Goal: Task Accomplishment & Management: Manage account settings

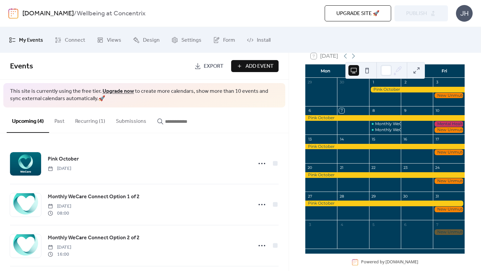
scroll to position [48, 0]
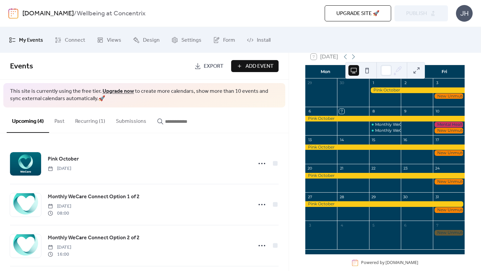
click at [339, 122] on div at bounding box center [384, 119] width 159 height 6
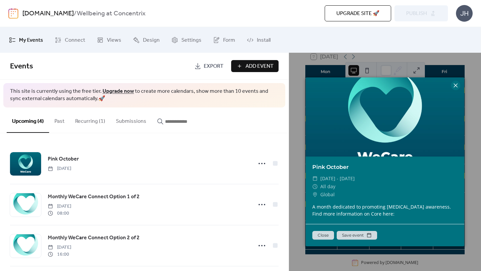
click at [457, 87] on icon at bounding box center [455, 85] width 8 height 8
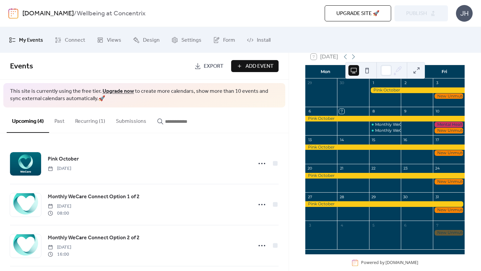
click at [442, 134] on div at bounding box center [449, 131] width 32 height 6
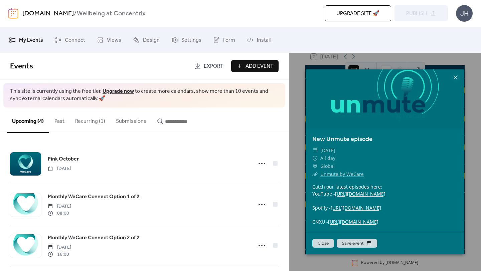
scroll to position [0, 0]
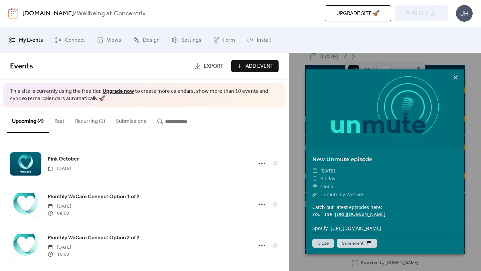
click at [457, 78] on icon at bounding box center [455, 77] width 8 height 8
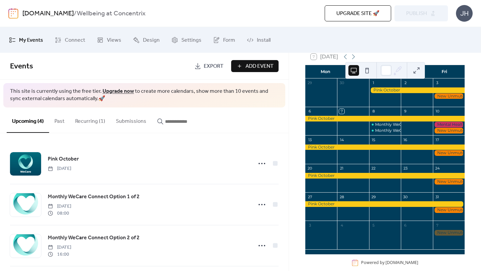
click at [439, 128] on div at bounding box center [449, 125] width 32 height 6
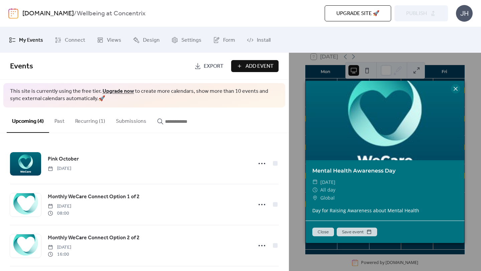
click at [458, 89] on icon at bounding box center [455, 89] width 8 height 8
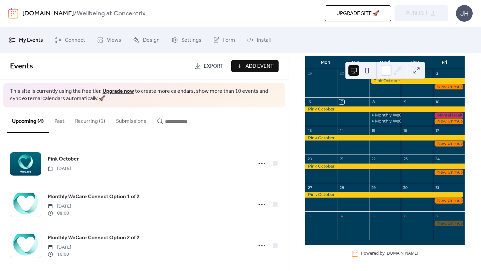
scroll to position [52, 0]
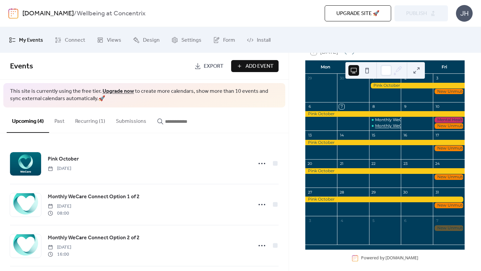
click at [385, 129] on div "Monthly WeCare Connect Option 2 of 2" at bounding box center [414, 126] width 78 height 6
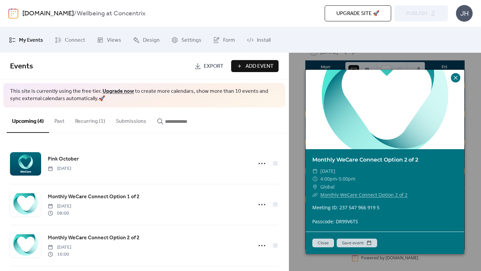
click at [454, 78] on icon at bounding box center [455, 78] width 4 height 4
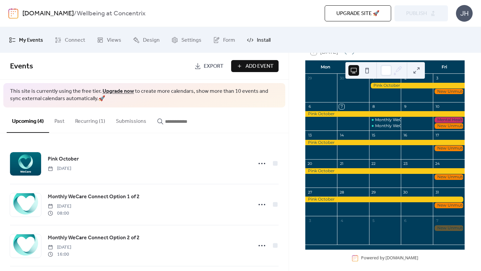
click at [259, 42] on span "Install" at bounding box center [264, 40] width 14 height 10
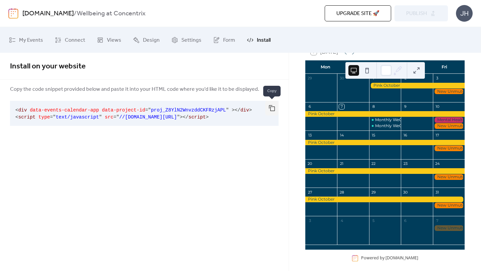
click at [273, 109] on button "button" at bounding box center [271, 108] width 13 height 15
click at [181, 39] on span "Settings" at bounding box center [191, 40] width 20 height 10
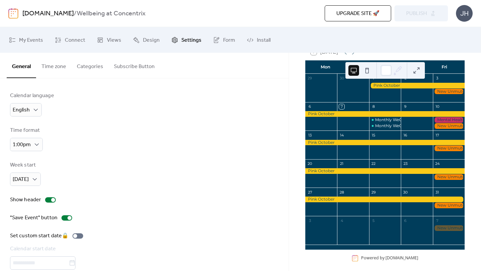
click at [57, 62] on button "Time zone" at bounding box center [53, 65] width 35 height 25
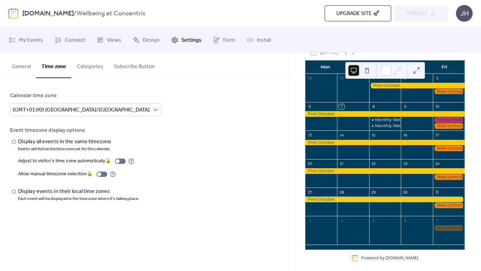
click at [95, 64] on button "Categories" at bounding box center [89, 65] width 37 height 25
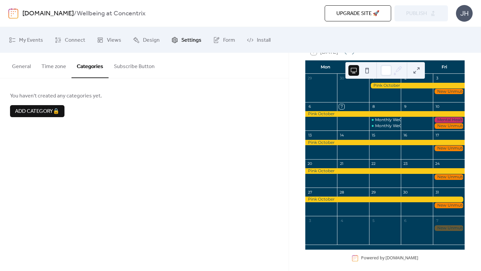
click at [129, 67] on button "Subscribe Button" at bounding box center [133, 65] width 51 height 25
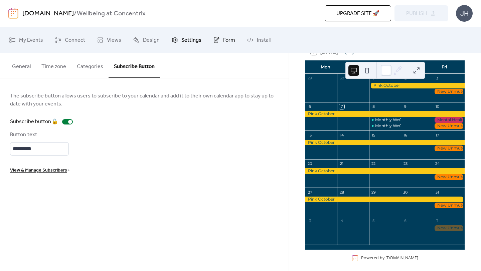
click at [223, 40] on span "Form" at bounding box center [229, 40] width 12 height 10
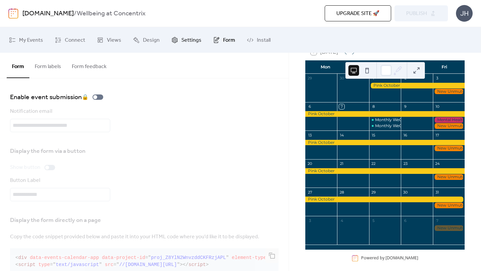
click at [201, 38] on link "Settings" at bounding box center [186, 40] width 40 height 20
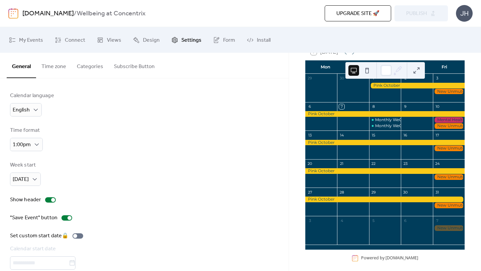
click at [58, 61] on button "Time zone" at bounding box center [53, 65] width 35 height 25
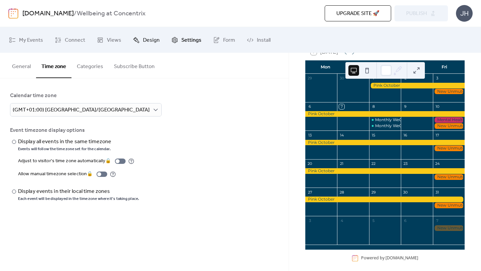
click at [143, 40] on span "Design" at bounding box center [151, 40] width 17 height 10
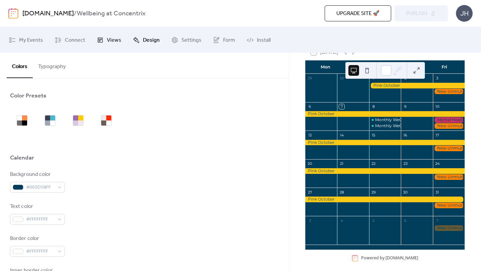
click at [109, 37] on span "Views" at bounding box center [114, 40] width 14 height 10
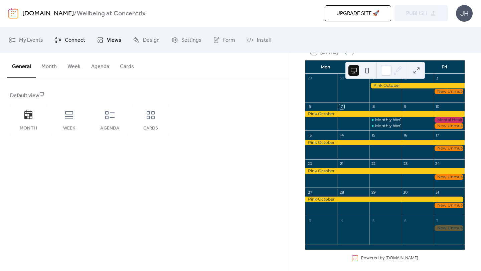
click at [78, 37] on span "Connect" at bounding box center [75, 40] width 20 height 10
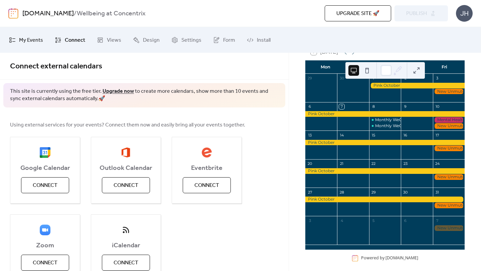
click at [29, 37] on span "My Events" at bounding box center [31, 40] width 24 height 10
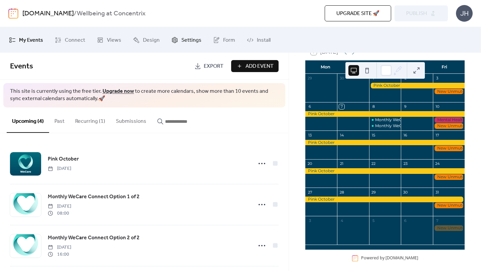
click at [182, 40] on span "Settings" at bounding box center [191, 40] width 20 height 10
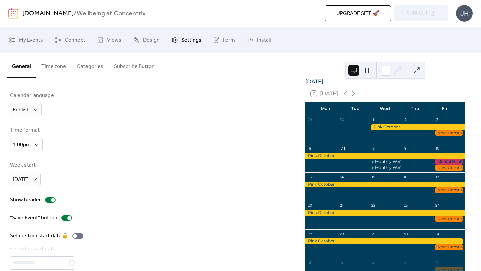
scroll to position [10, 0]
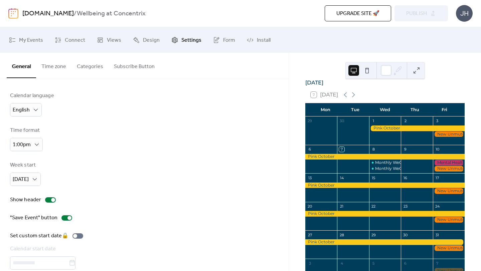
click at [439, 171] on div at bounding box center [449, 169] width 32 height 6
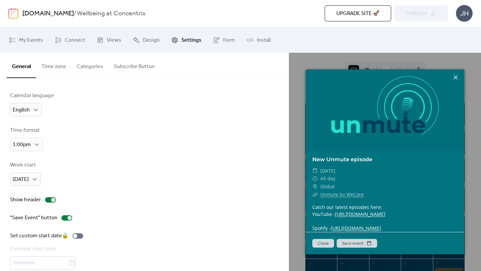
click at [457, 76] on icon at bounding box center [455, 77] width 8 height 8
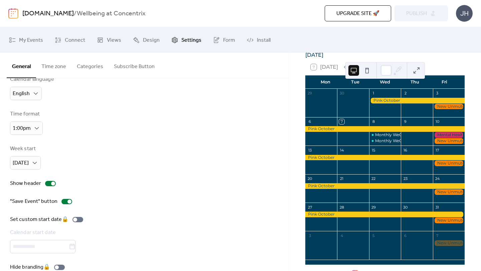
scroll to position [0, 0]
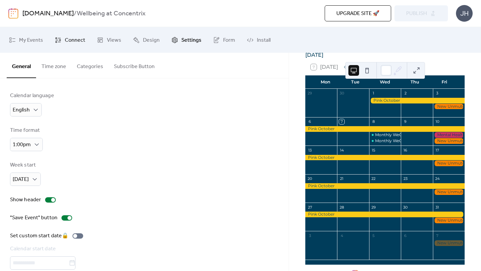
click at [79, 46] on link "Connect" at bounding box center [70, 40] width 40 height 20
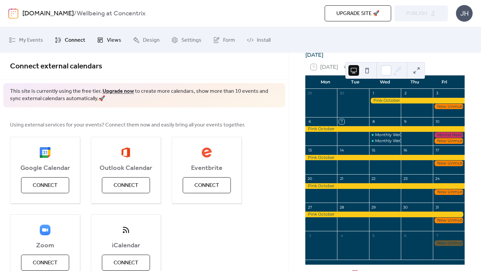
click at [114, 42] on span "Views" at bounding box center [114, 40] width 14 height 10
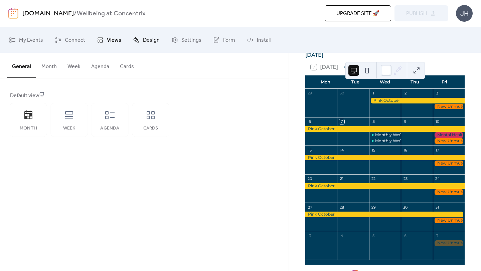
click at [152, 44] on span "Design" at bounding box center [151, 40] width 17 height 10
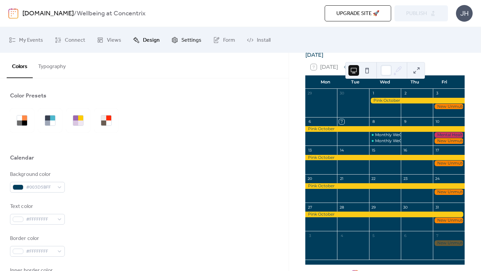
click at [182, 44] on span "Settings" at bounding box center [191, 40] width 20 height 10
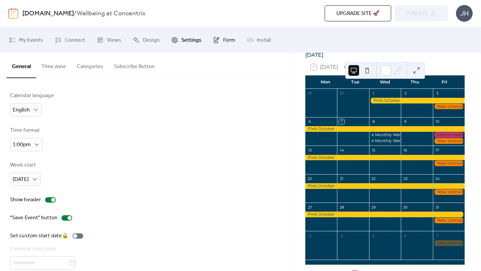
click at [224, 42] on span "Form" at bounding box center [229, 40] width 12 height 10
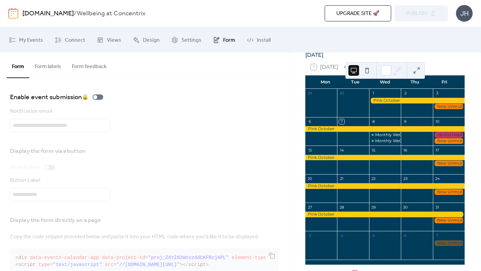
click at [63, 69] on button "Form labels" at bounding box center [47, 65] width 37 height 25
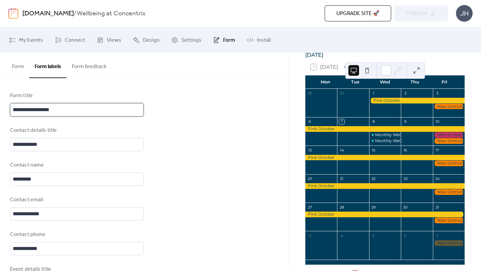
click at [70, 106] on input "**********" at bounding box center [77, 109] width 134 height 13
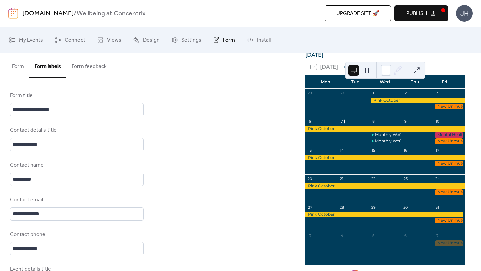
click at [93, 58] on button "Form feedback" at bounding box center [88, 65] width 45 height 25
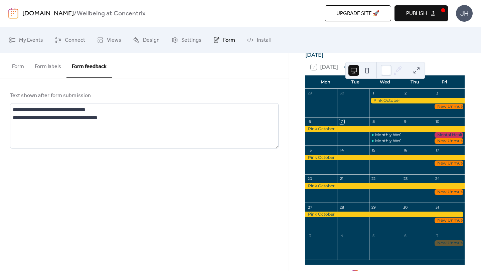
click at [20, 62] on button "Form" at bounding box center [18, 65] width 23 height 25
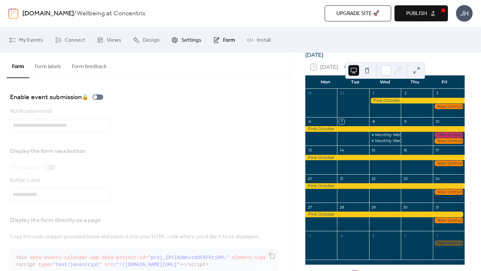
click at [184, 44] on span "Settings" at bounding box center [191, 40] width 20 height 10
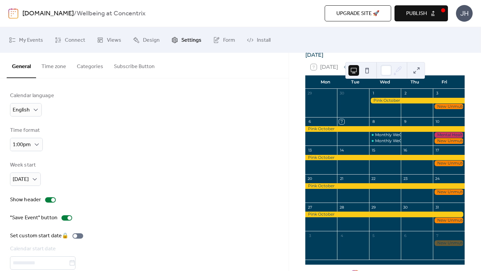
click at [416, 69] on button at bounding box center [416, 70] width 11 height 11
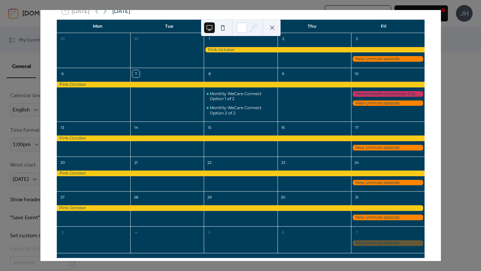
scroll to position [39, 0]
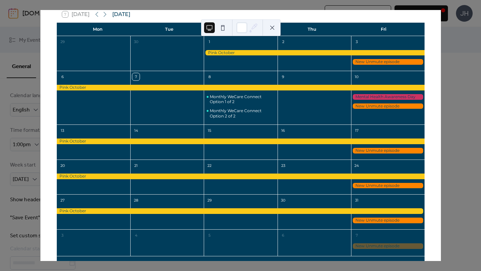
click at [441, 142] on div "7 [DATE] [DATE] Mon Tue Wed Thu Fri 29 30 1 2 3 6 7 8 Monthly WeCare Connect Op…" at bounding box center [240, 135] width 401 height 251
click at [222, 30] on button at bounding box center [222, 27] width 11 height 11
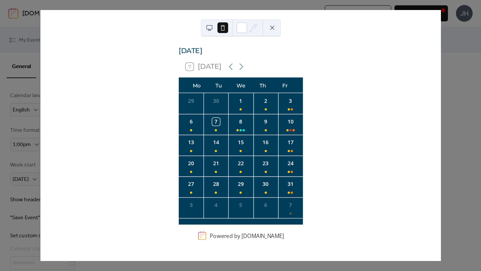
scroll to position [0, 0]
click at [210, 29] on button at bounding box center [209, 27] width 11 height 11
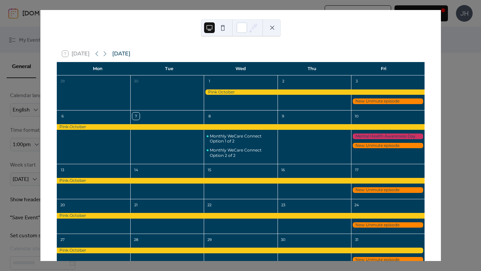
drag, startPoint x: 229, startPoint y: 23, endPoint x: 65, endPoint y: 16, distance: 164.0
click at [65, 16] on div "7 [DATE] [DATE] Mon Tue Wed Thu Fri 29 30 1 2 3 6 7 8 Monthly WeCare Connect Op…" at bounding box center [240, 135] width 401 height 251
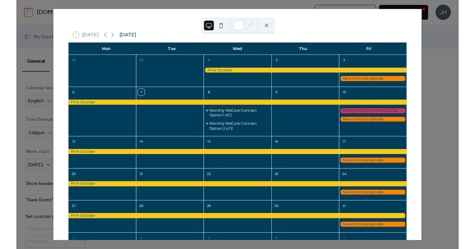
scroll to position [17, 0]
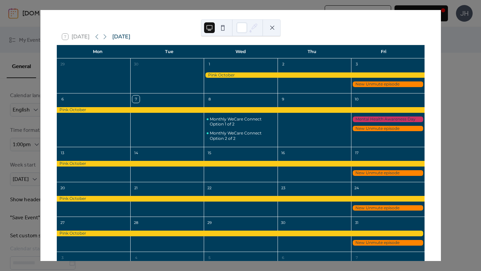
click at [272, 27] on button at bounding box center [272, 27] width 11 height 11
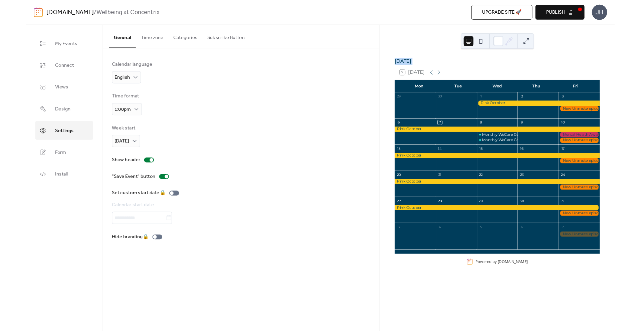
scroll to position [0, 0]
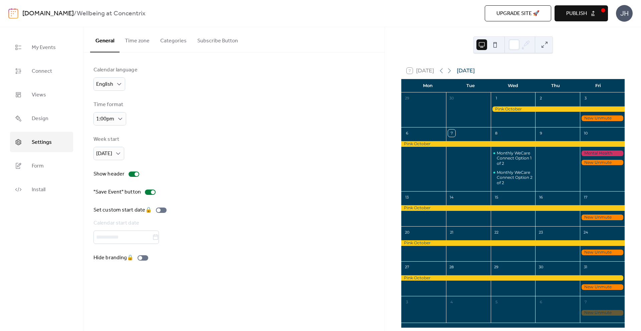
click at [480, 42] on button at bounding box center [544, 44] width 11 height 11
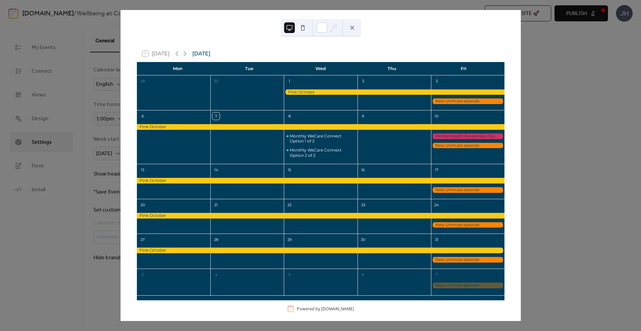
click at [453, 146] on div at bounding box center [467, 146] width 73 height 6
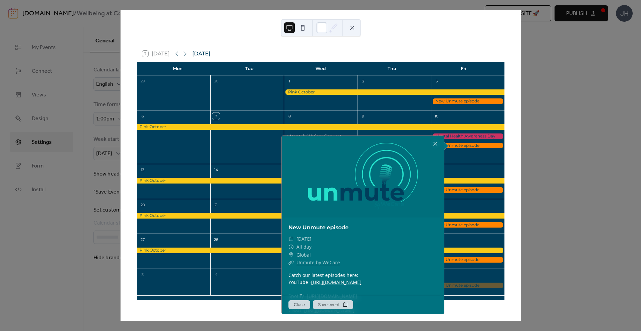
click at [306, 31] on button at bounding box center [302, 27] width 11 height 11
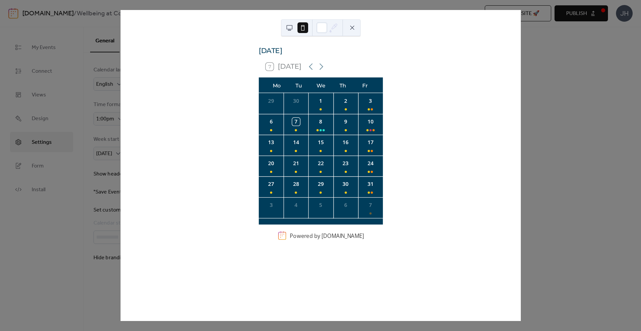
click at [480, 145] on div "[DATE] 7 [DATE] Mo Tu We Th Fr 29 30 1 2 3 6 7 8 9 10 13 14 15 16 17 20 21 22 2…" at bounding box center [320, 165] width 401 height 311
click at [353, 29] on button at bounding box center [352, 27] width 11 height 11
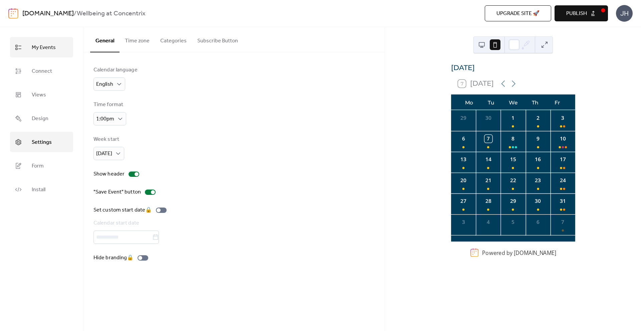
click at [51, 44] on span "My Events" at bounding box center [44, 47] width 24 height 10
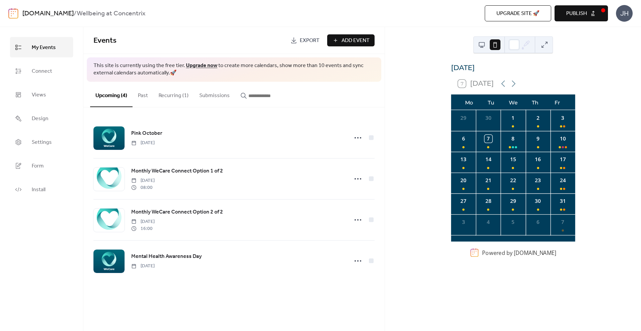
click at [94, 13] on b "Wellbeing at Concentrix" at bounding box center [111, 13] width 69 height 13
click at [45, 14] on link "[DOMAIN_NAME]" at bounding box center [47, 13] width 51 height 13
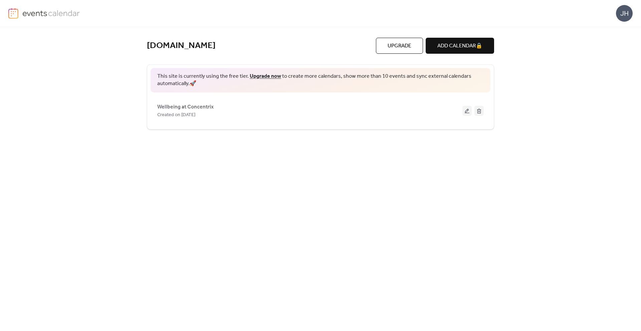
click at [466, 110] on button at bounding box center [466, 111] width 9 height 10
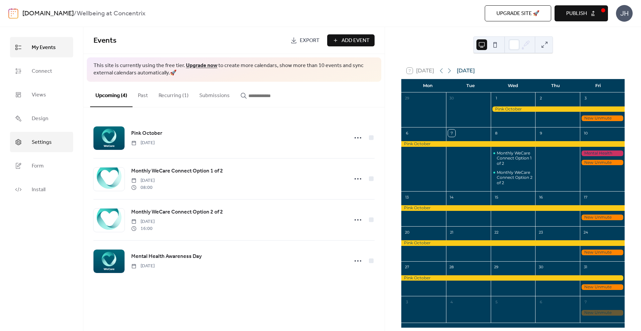
click at [58, 146] on link "Settings" at bounding box center [41, 142] width 63 height 20
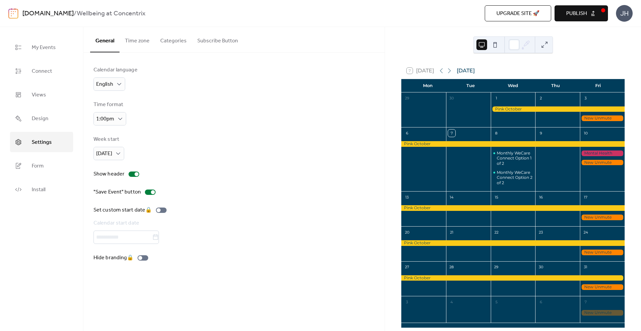
click at [143, 41] on button "Time zone" at bounding box center [136, 39] width 35 height 25
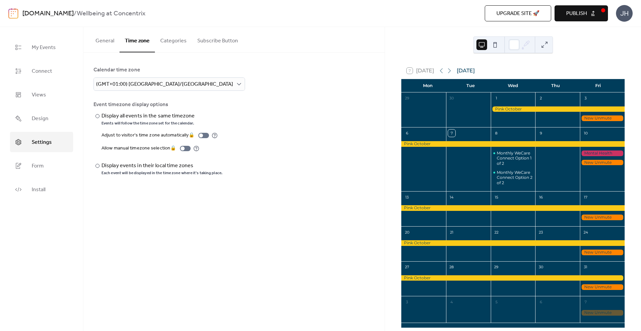
click at [105, 38] on button "General" at bounding box center [104, 39] width 29 height 25
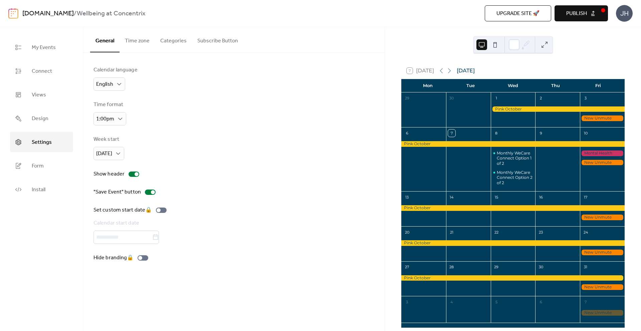
click at [140, 42] on button "Time zone" at bounding box center [136, 39] width 35 height 25
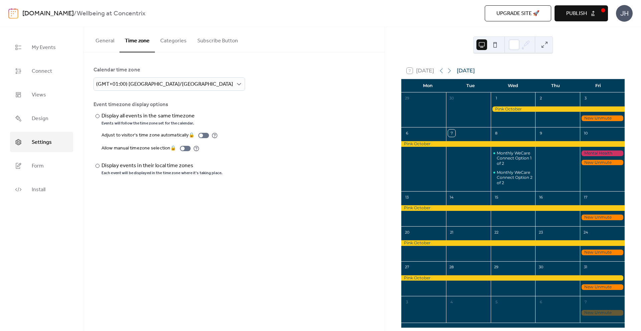
click at [169, 40] on button "Categories" at bounding box center [173, 39] width 37 height 25
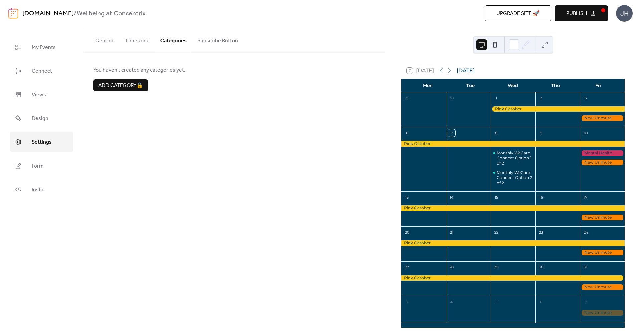
click at [219, 40] on button "Subscribe Button" at bounding box center [217, 39] width 51 height 25
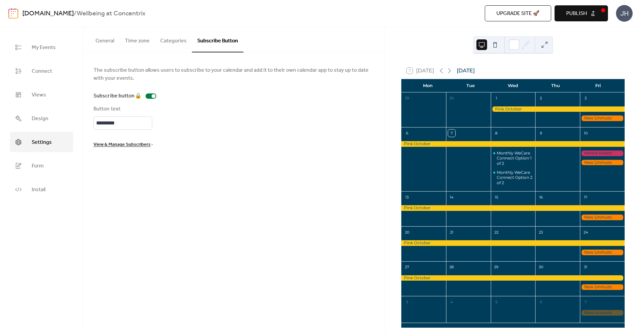
click at [112, 46] on button "General" at bounding box center [104, 39] width 29 height 25
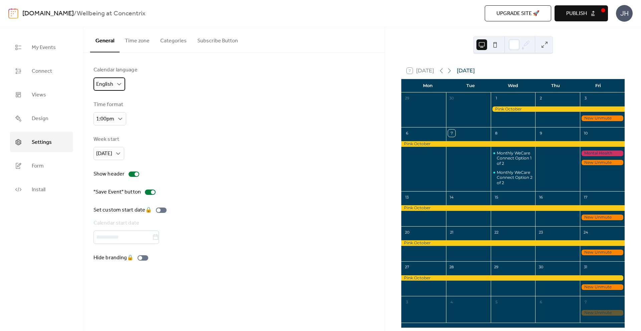
click at [123, 85] on div "English" at bounding box center [109, 83] width 32 height 13
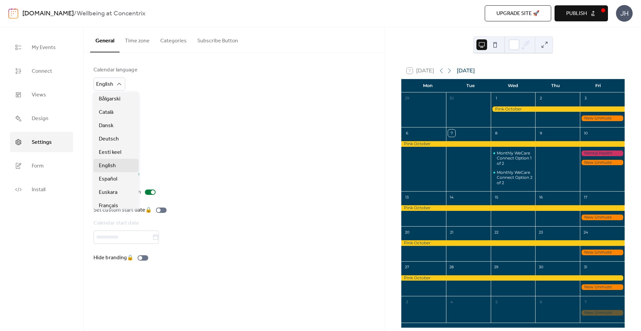
click at [163, 93] on div "Calendar language English Time format 1:00pm Week start [DATE] Show header "Sav…" at bounding box center [233, 164] width 281 height 196
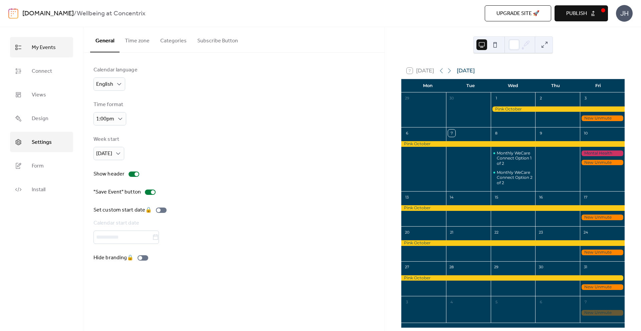
click at [54, 51] on span "My Events" at bounding box center [44, 47] width 24 height 10
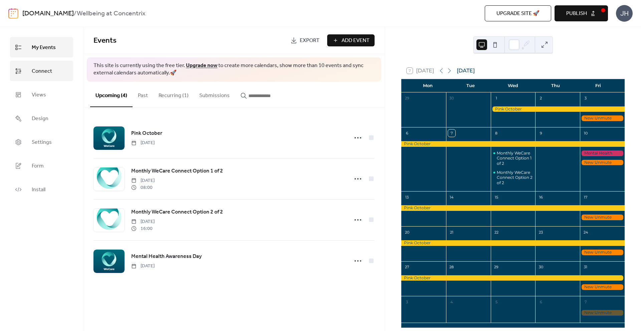
click at [54, 70] on link "Connect" at bounding box center [41, 71] width 63 height 20
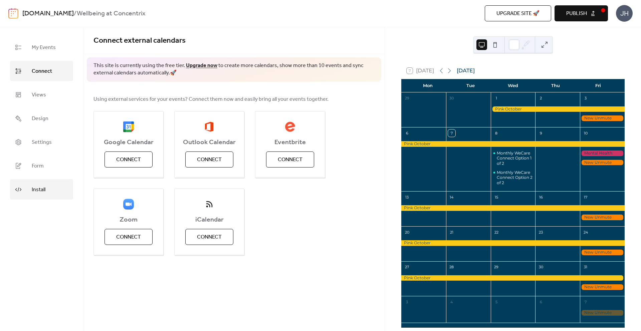
click at [43, 191] on span "Install" at bounding box center [39, 190] width 14 height 10
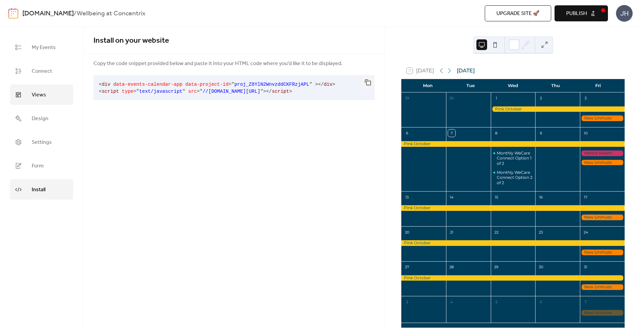
click at [54, 92] on link "Views" at bounding box center [41, 94] width 63 height 20
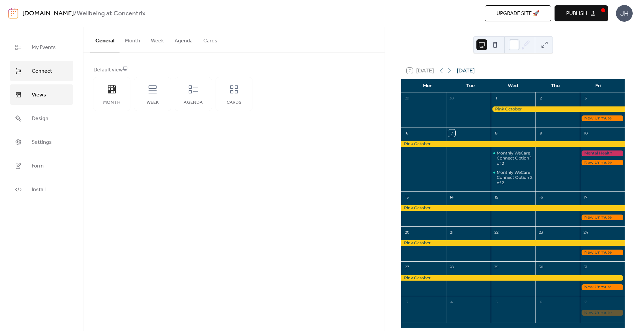
click at [49, 72] on span "Connect" at bounding box center [42, 71] width 20 height 10
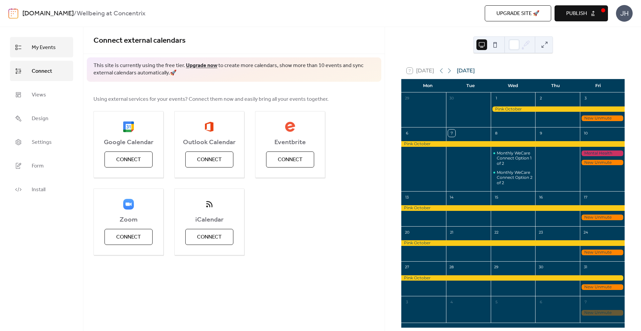
click at [44, 49] on span "My Events" at bounding box center [44, 47] width 24 height 10
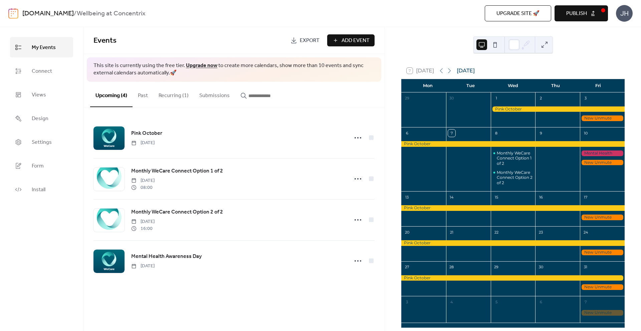
click at [145, 94] on button "Past" at bounding box center [143, 94] width 21 height 25
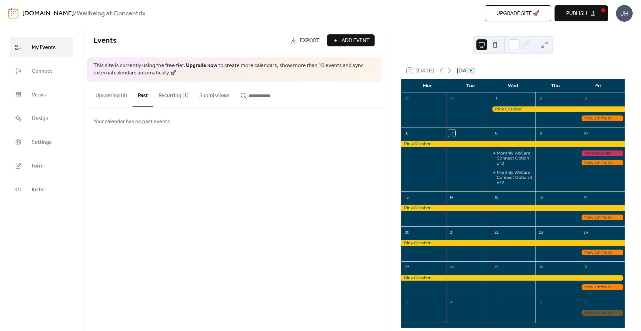
click at [177, 94] on button "Recurring (1)" at bounding box center [173, 94] width 41 height 25
click at [214, 99] on button "Submissions" at bounding box center [214, 94] width 41 height 25
click at [257, 97] on input "button" at bounding box center [268, 96] width 40 height 8
click at [166, 98] on button "Recurring (1)" at bounding box center [173, 94] width 41 height 25
click at [111, 96] on button "Upcoming (4)" at bounding box center [111, 94] width 42 height 25
